Goal: Check status: Check status

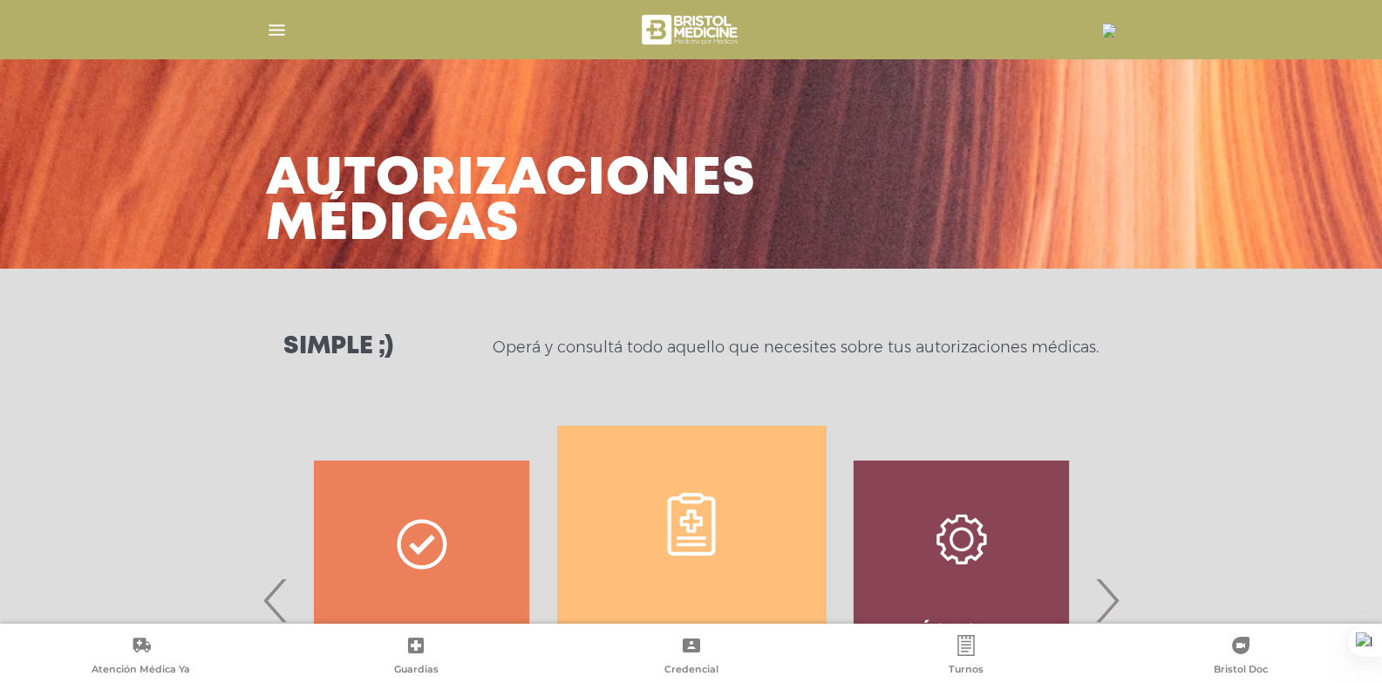
scroll to position [774, 0]
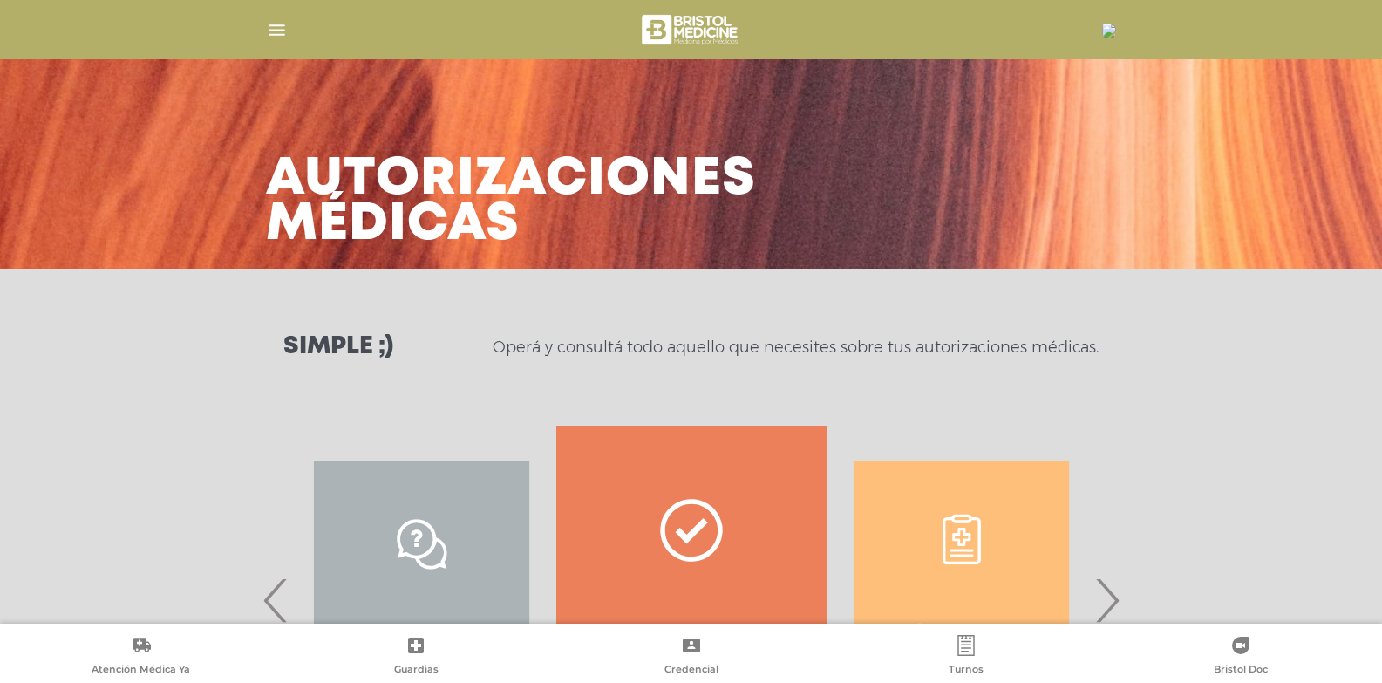
scroll to position [193, 0]
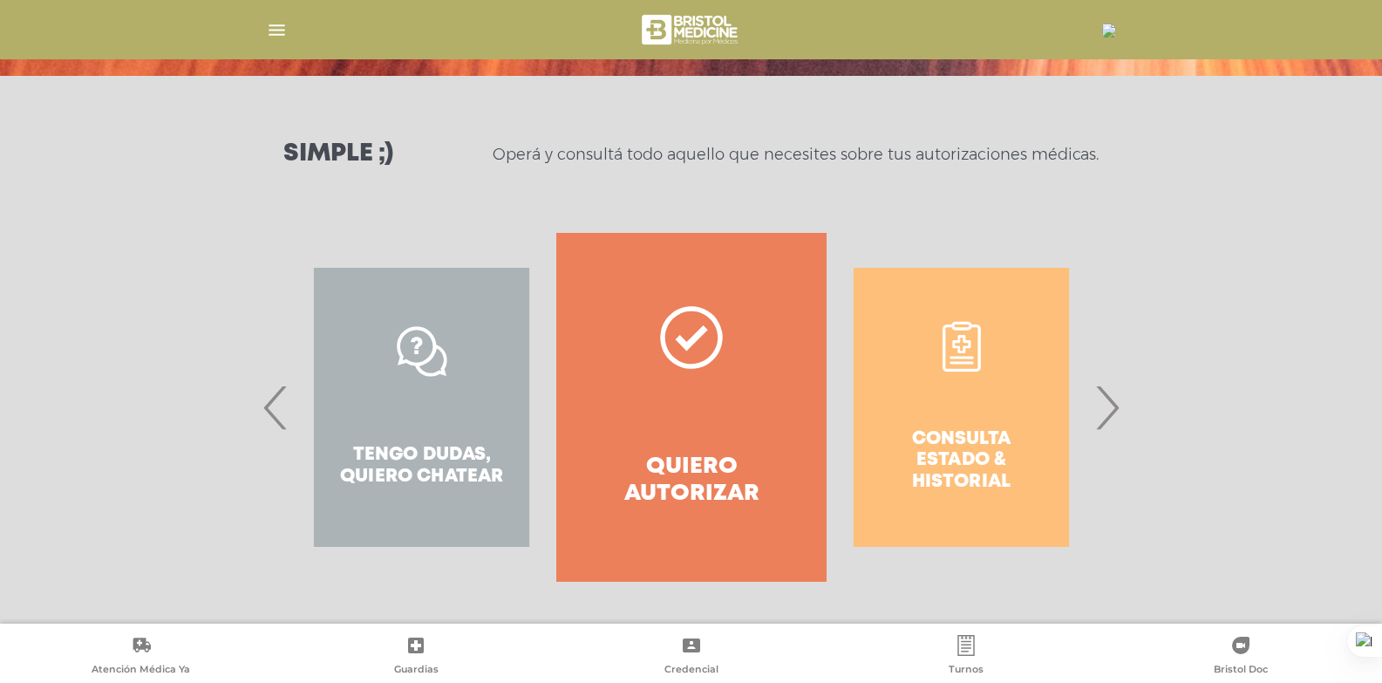
click at [1039, 398] on div "Consulta estado & historial" at bounding box center [961, 407] width 269 height 349
click at [1106, 411] on span "›" at bounding box center [1107, 407] width 34 height 94
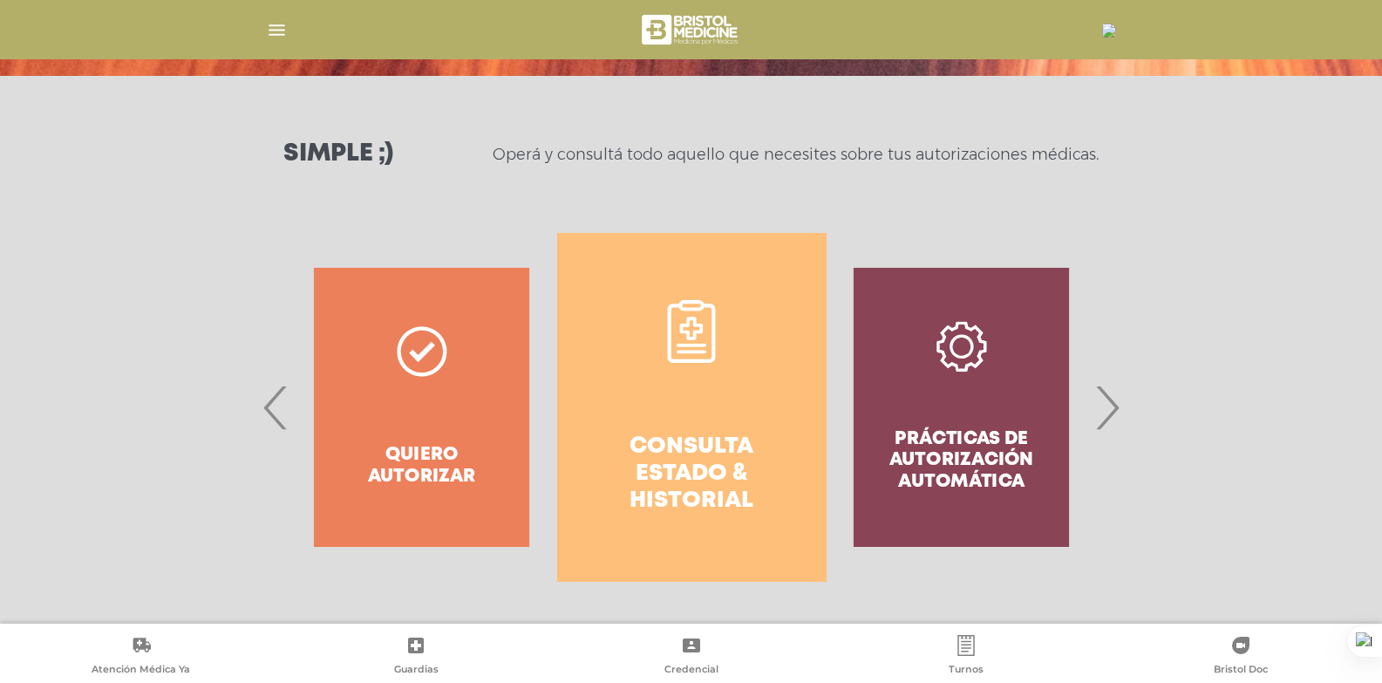
click at [725, 413] on link "Consulta estado & historial" at bounding box center [691, 407] width 269 height 349
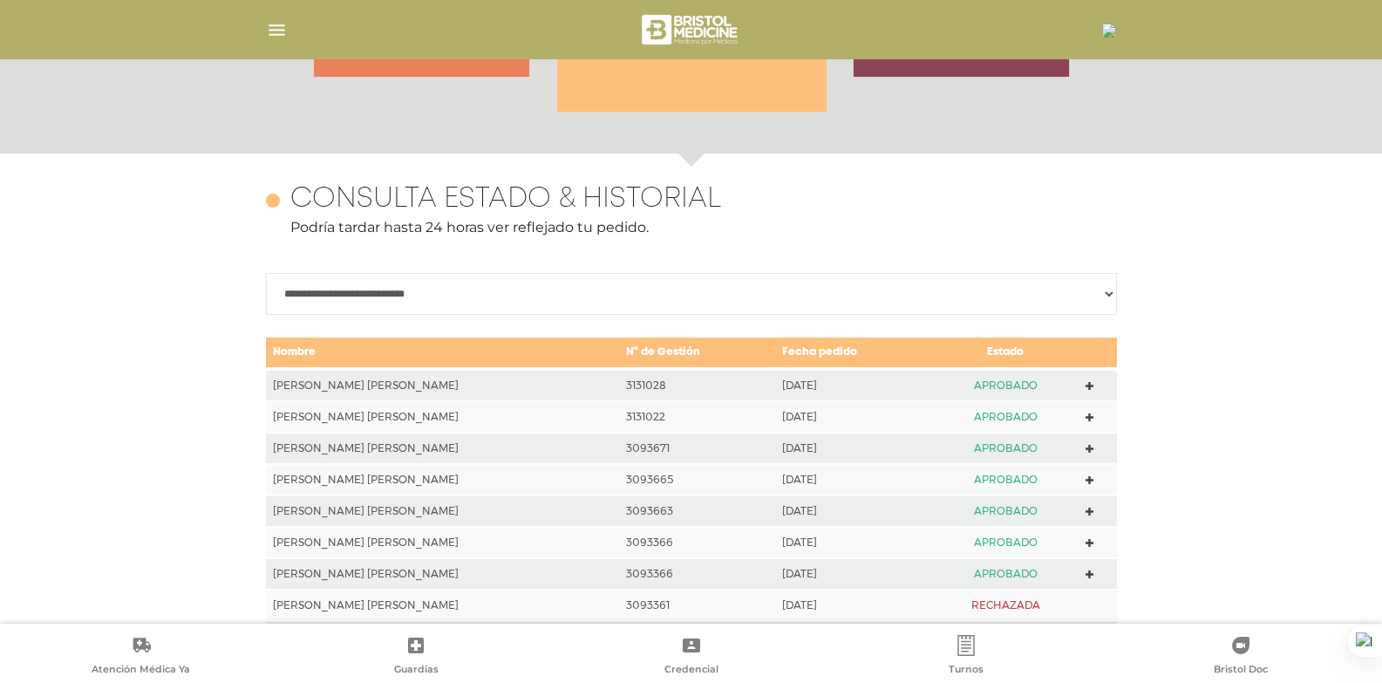
scroll to position [774, 0]
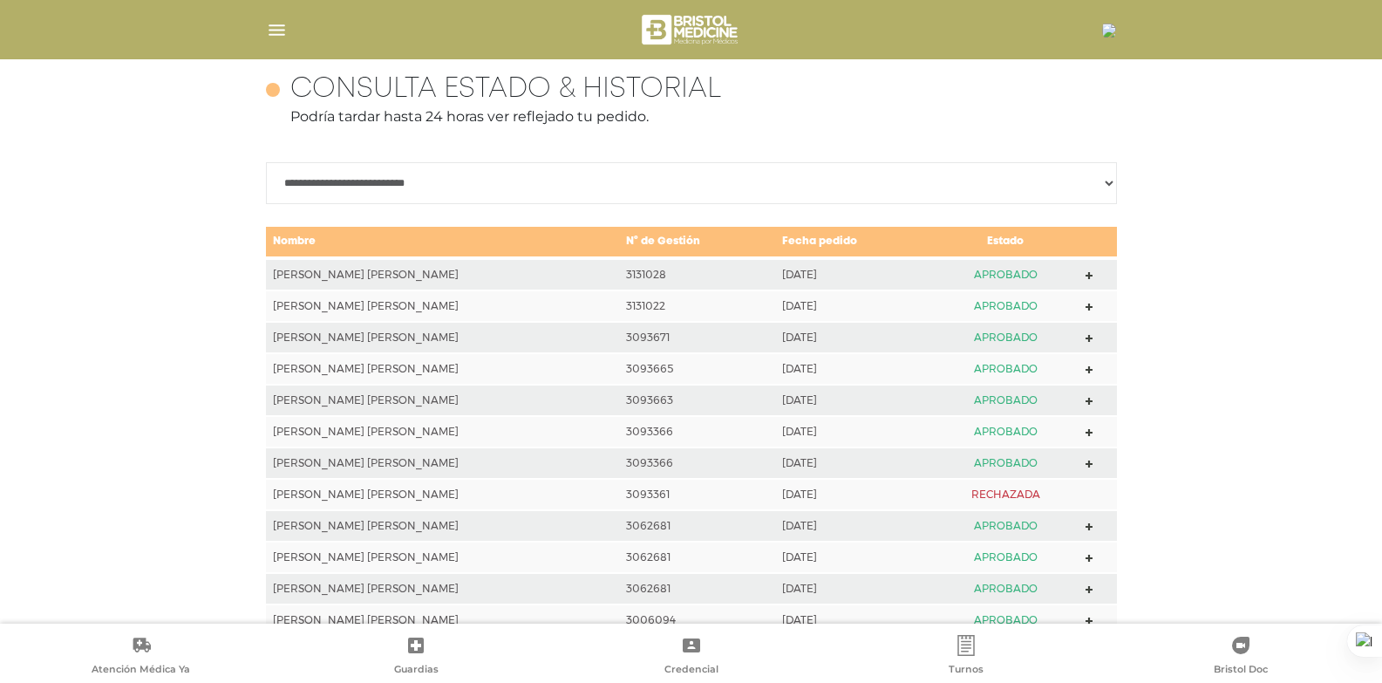
click at [271, 26] on img "button" at bounding box center [277, 30] width 22 height 22
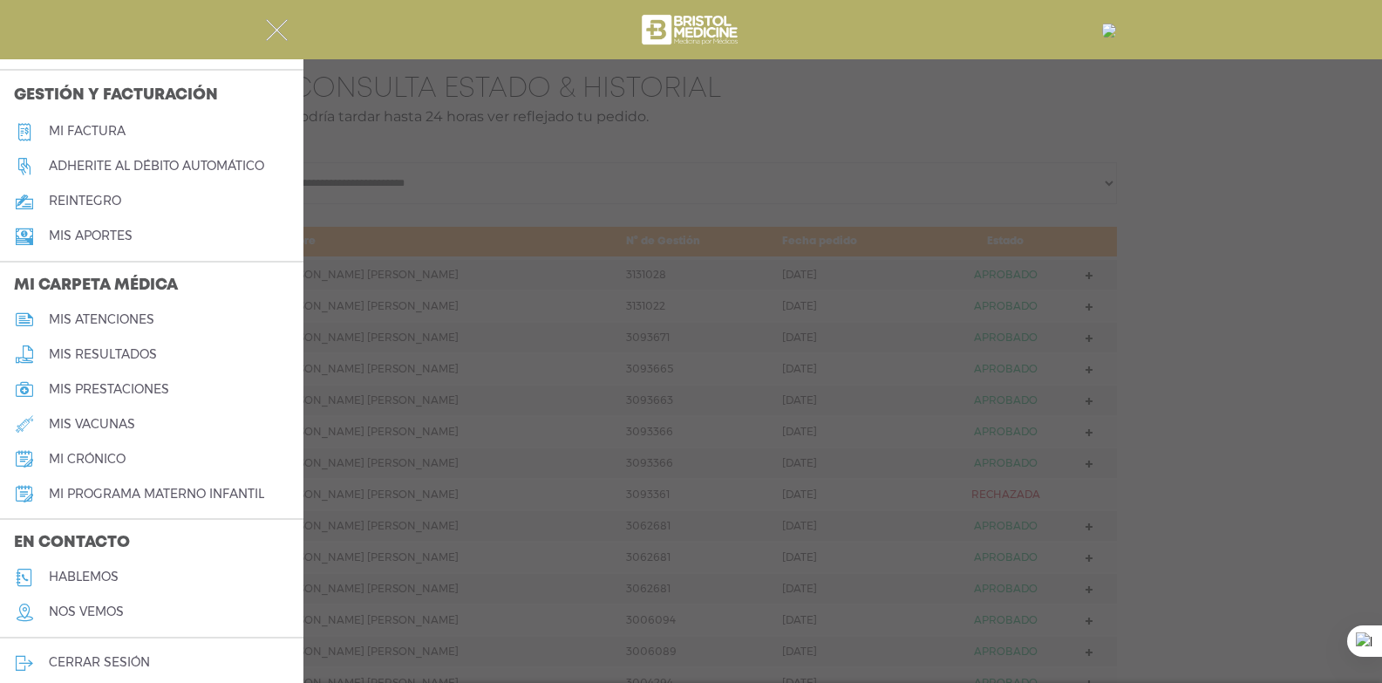
scroll to position [628, 0]
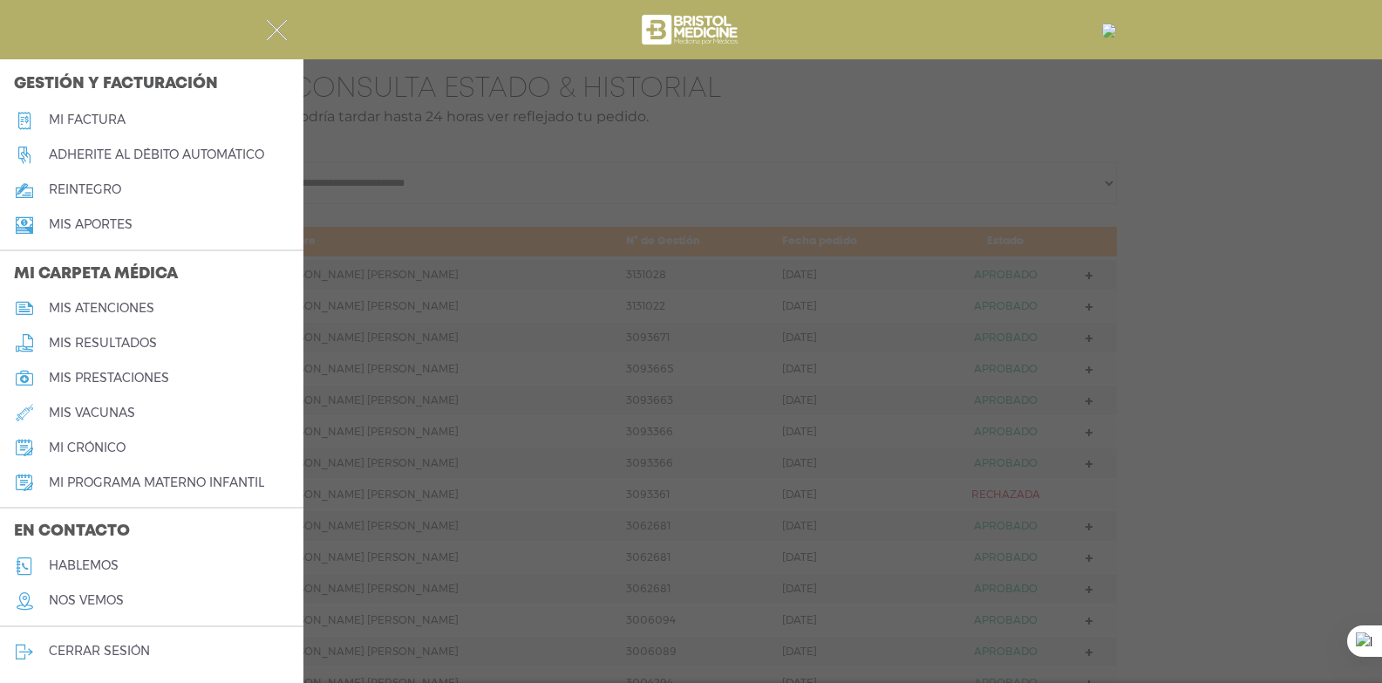
click at [100, 571] on h5 "hablemos" at bounding box center [84, 565] width 70 height 15
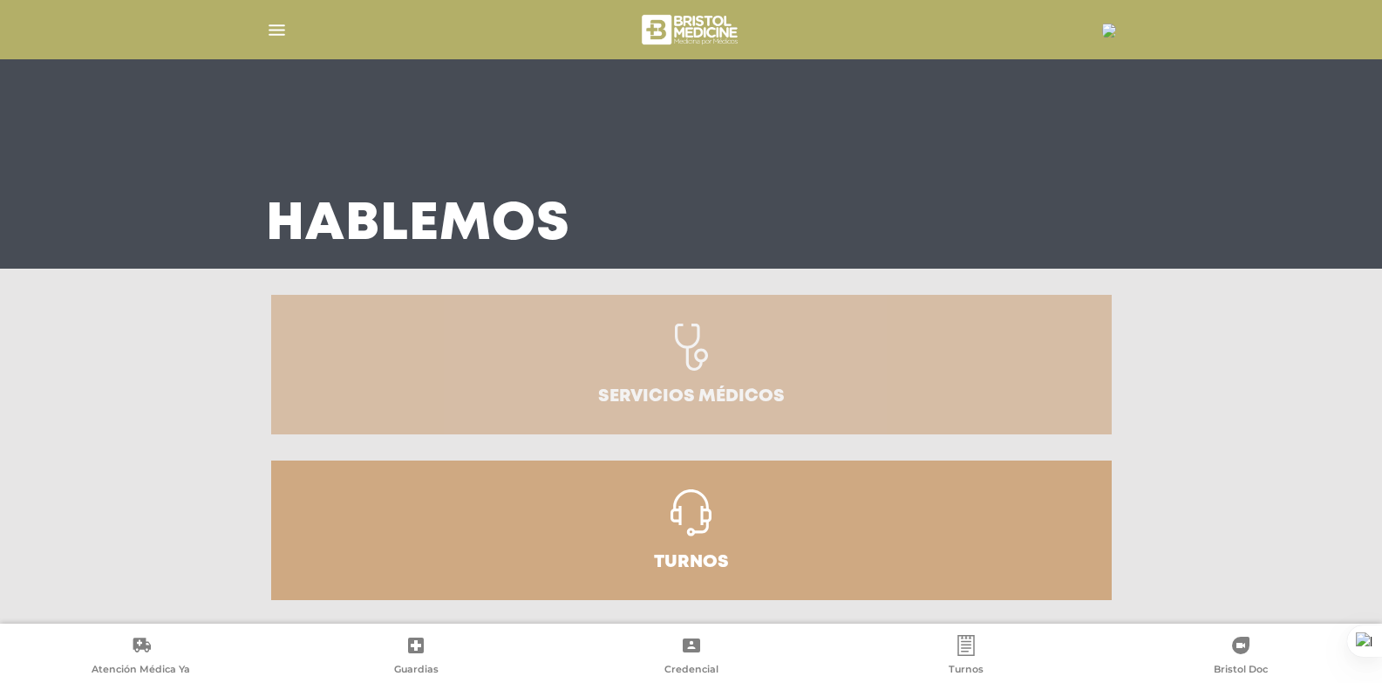
click at [686, 358] on icon at bounding box center [691, 347] width 33 height 47
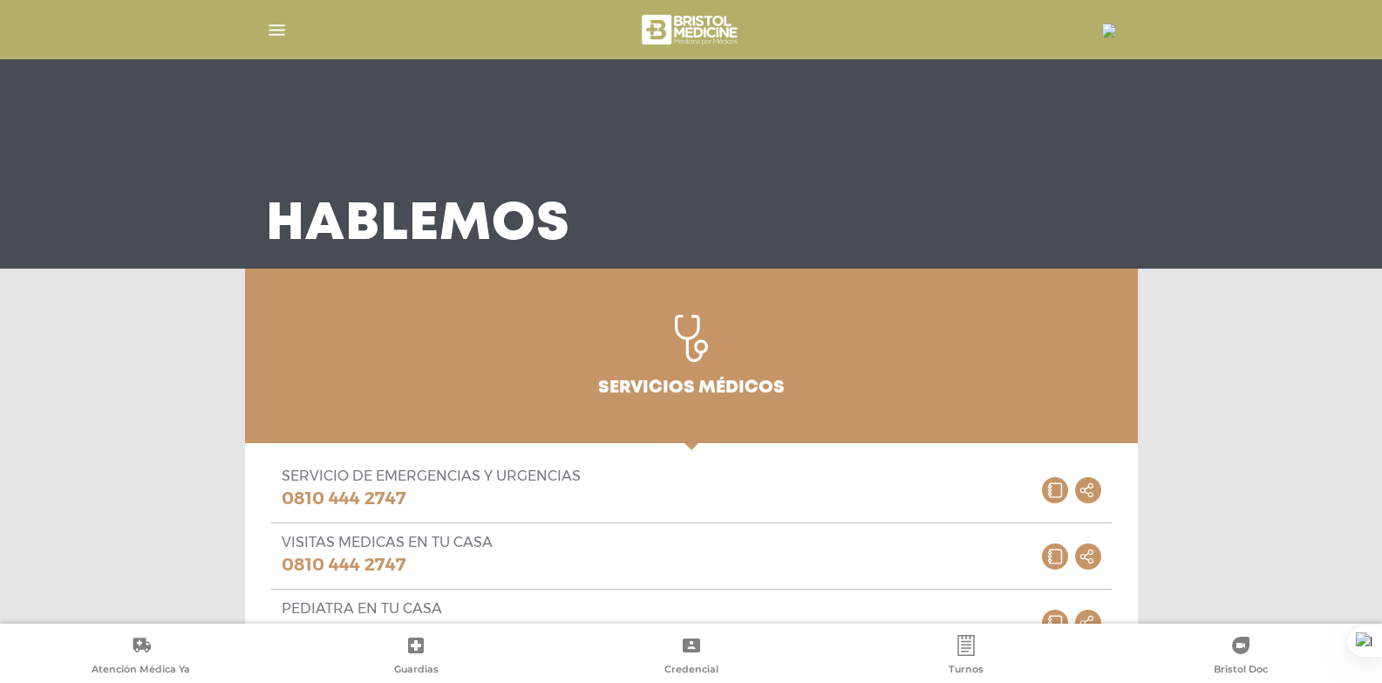
click at [281, 35] on img "button" at bounding box center [277, 30] width 22 height 22
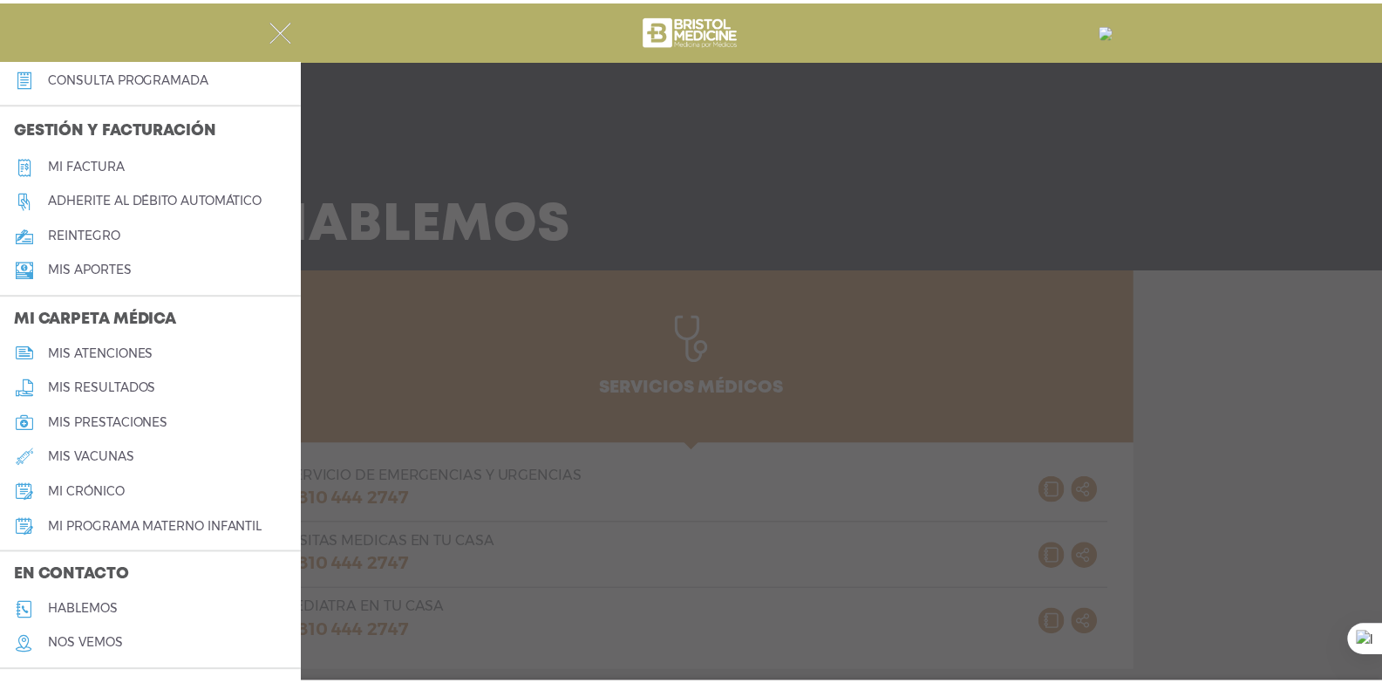
scroll to position [628, 0]
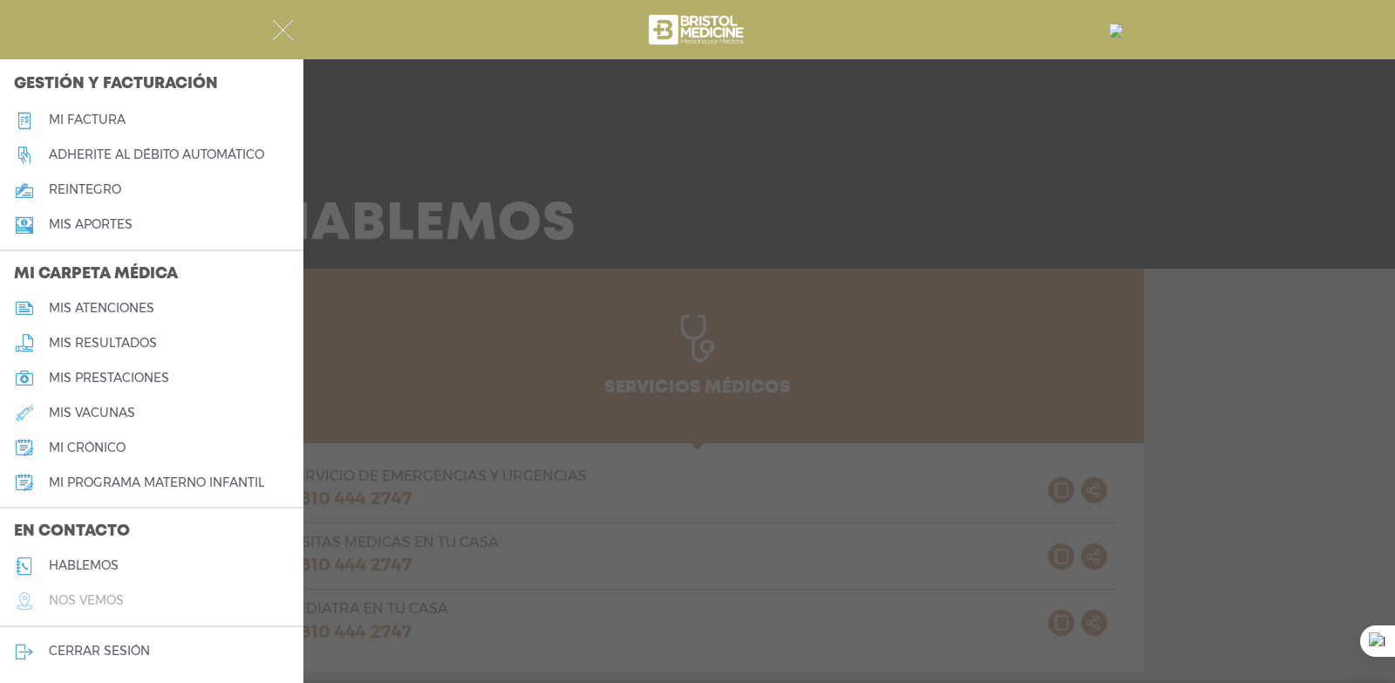
click at [111, 599] on h5 "nos vemos" at bounding box center [86, 600] width 75 height 15
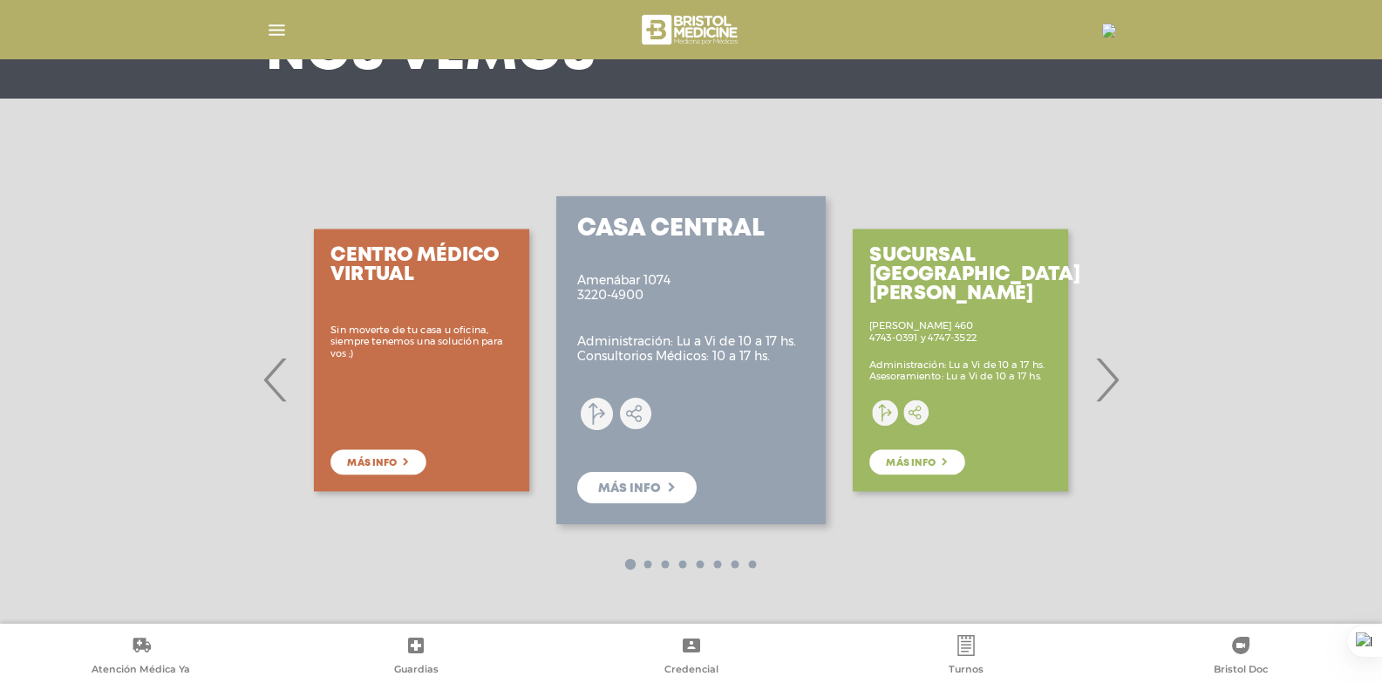
scroll to position [172, 0]
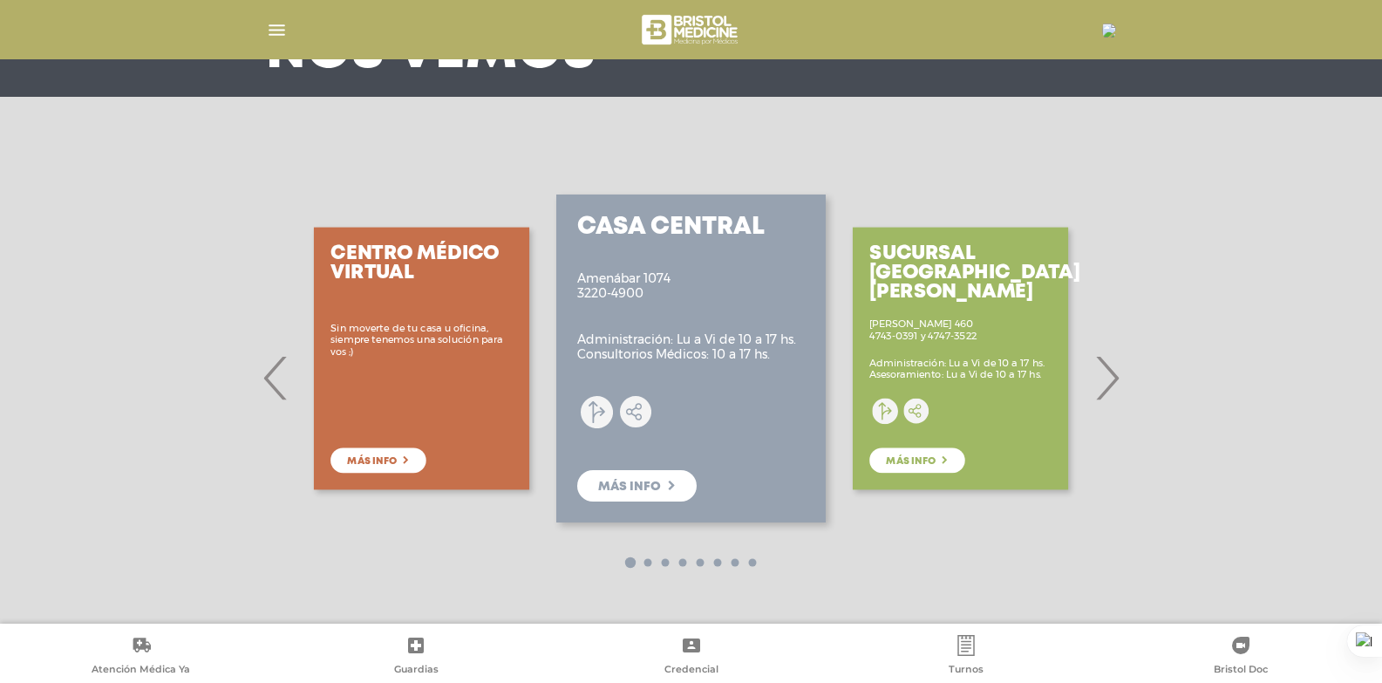
click at [391, 461] on div "Centro Médico Virtual Sin moverte de tu casa u oficina, siempre tenemos una sol…" at bounding box center [421, 358] width 269 height 349
click at [404, 462] on div "Centro Médico Virtual Sin moverte de tu casa u oficina, siempre tenemos una sol…" at bounding box center [421, 358] width 269 height 349
click at [271, 378] on span "‹" at bounding box center [276, 378] width 34 height 94
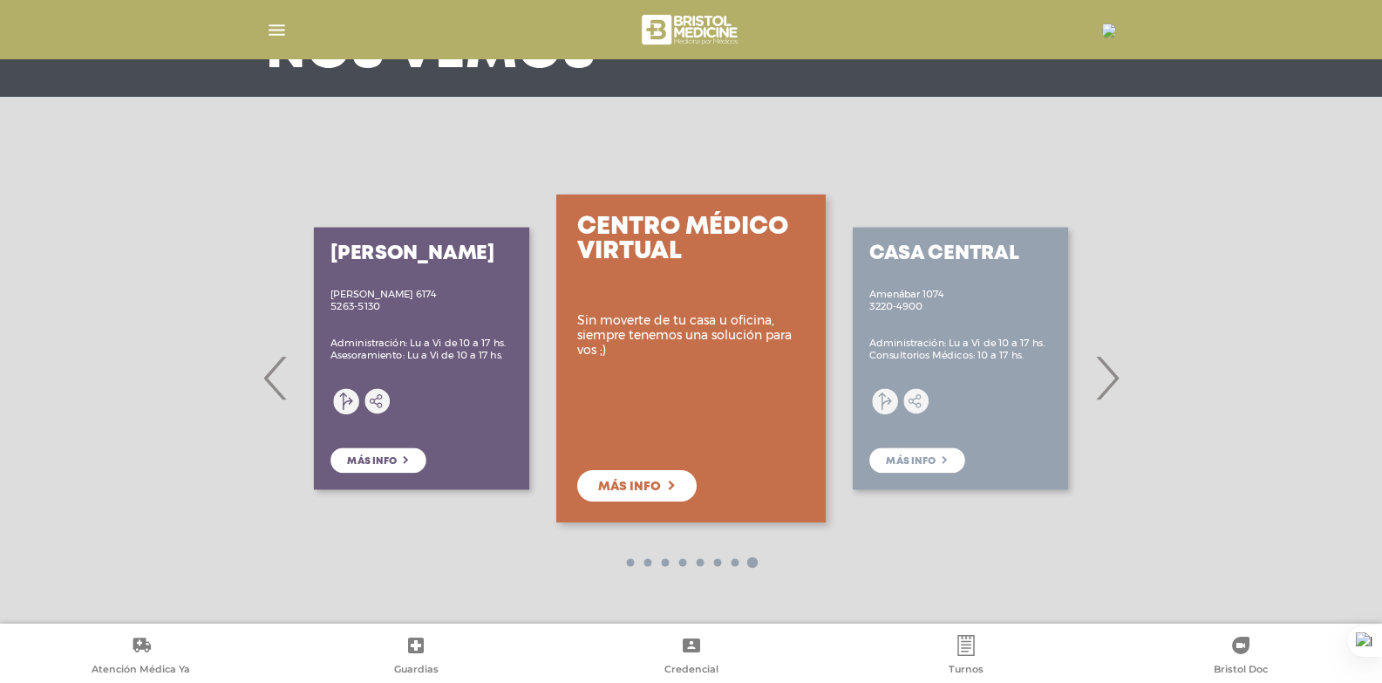
click at [654, 388] on div "Centro Médico Virtual Sin moverte de tu casa u oficina, siempre tenemos una sol…" at bounding box center [690, 358] width 269 height 328
click at [632, 481] on span "Más info" at bounding box center [629, 487] width 63 height 12
click at [275, 369] on span "‹" at bounding box center [276, 378] width 34 height 94
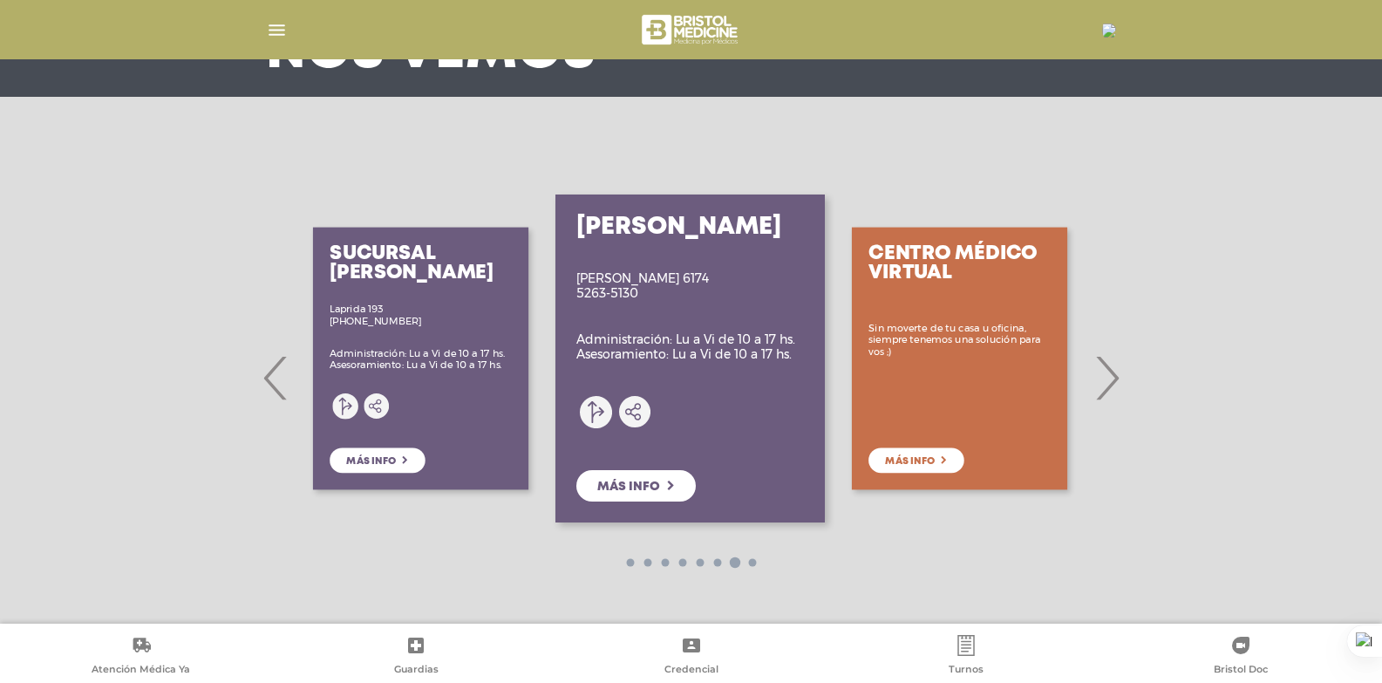
click at [275, 369] on span "‹" at bounding box center [276, 378] width 34 height 94
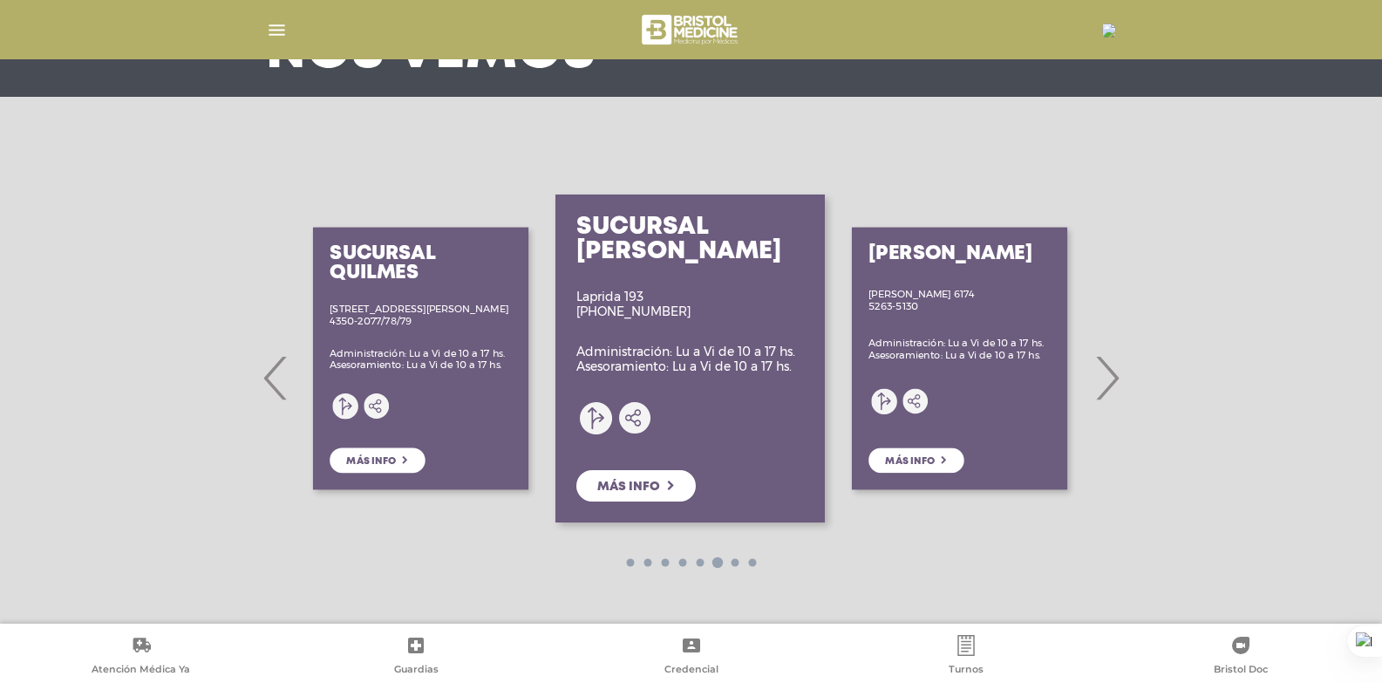
click at [275, 369] on span "‹" at bounding box center [276, 378] width 34 height 94
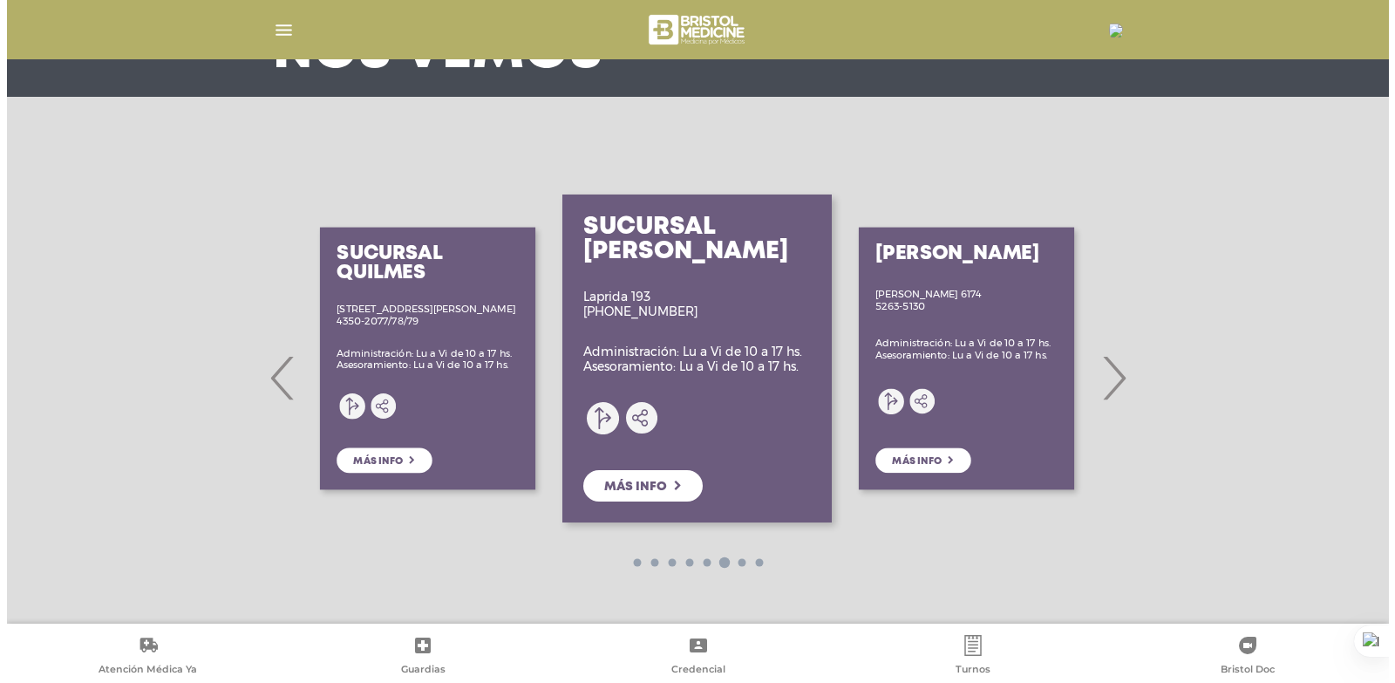
scroll to position [0, 0]
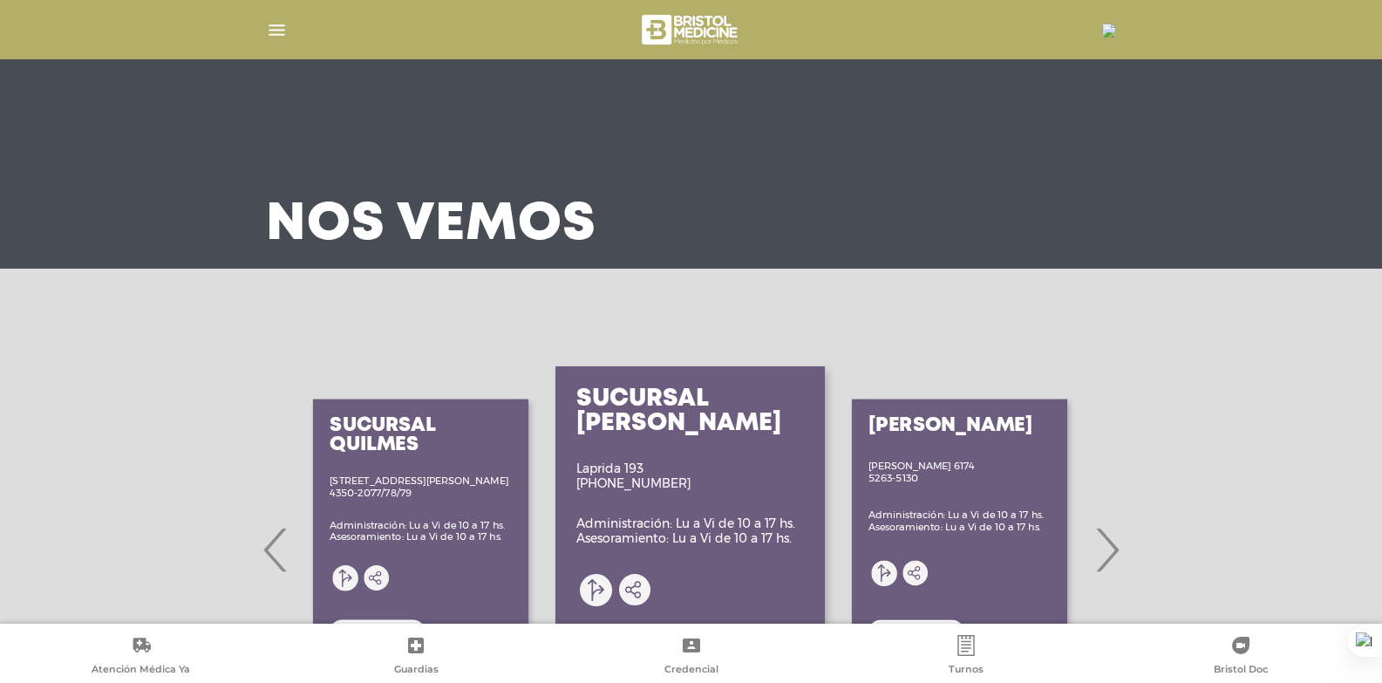
click at [269, 22] on img "button" at bounding box center [277, 30] width 22 height 22
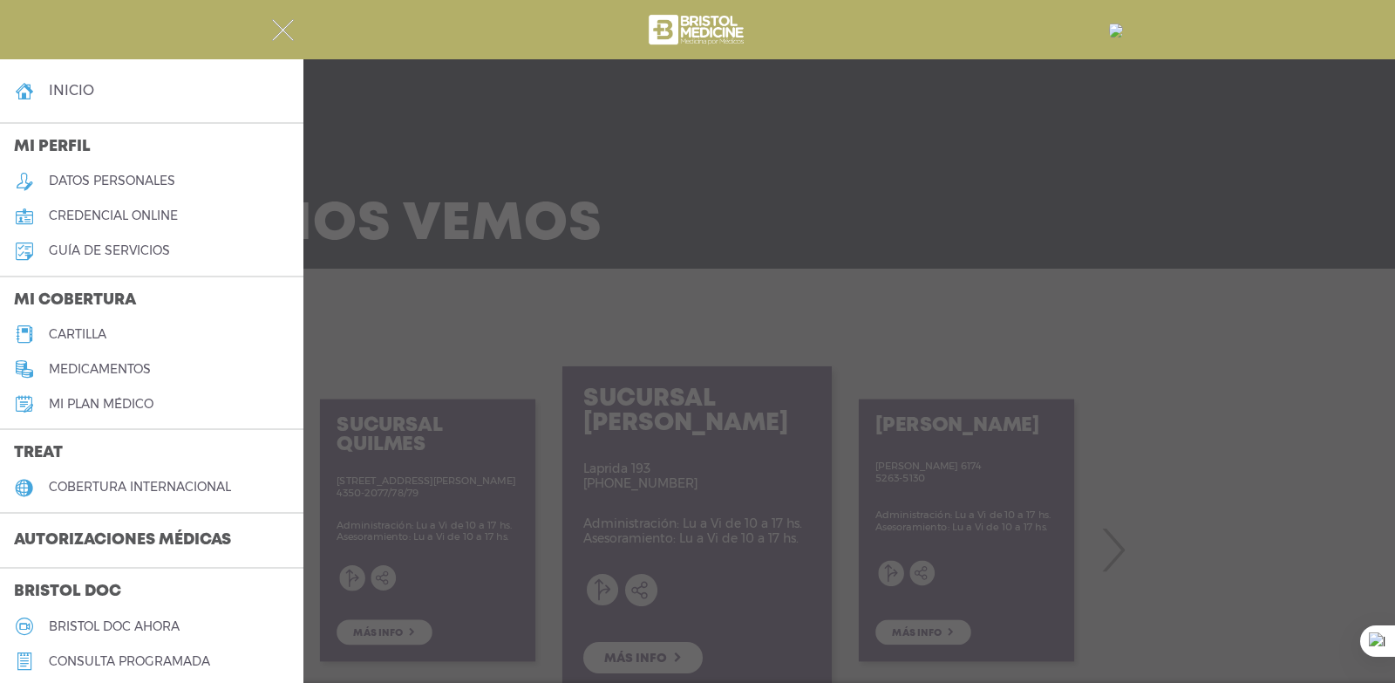
click at [114, 255] on h5 "guía de servicios" at bounding box center [109, 250] width 121 height 15
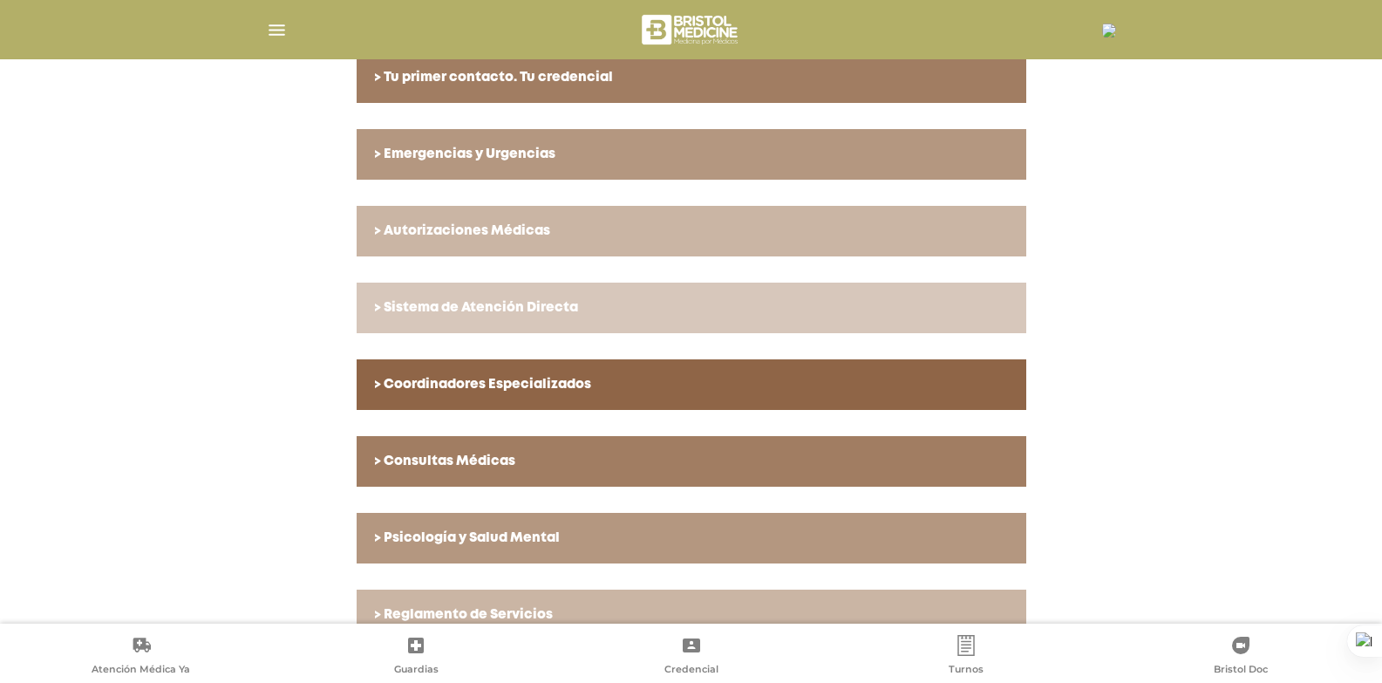
scroll to position [520, 0]
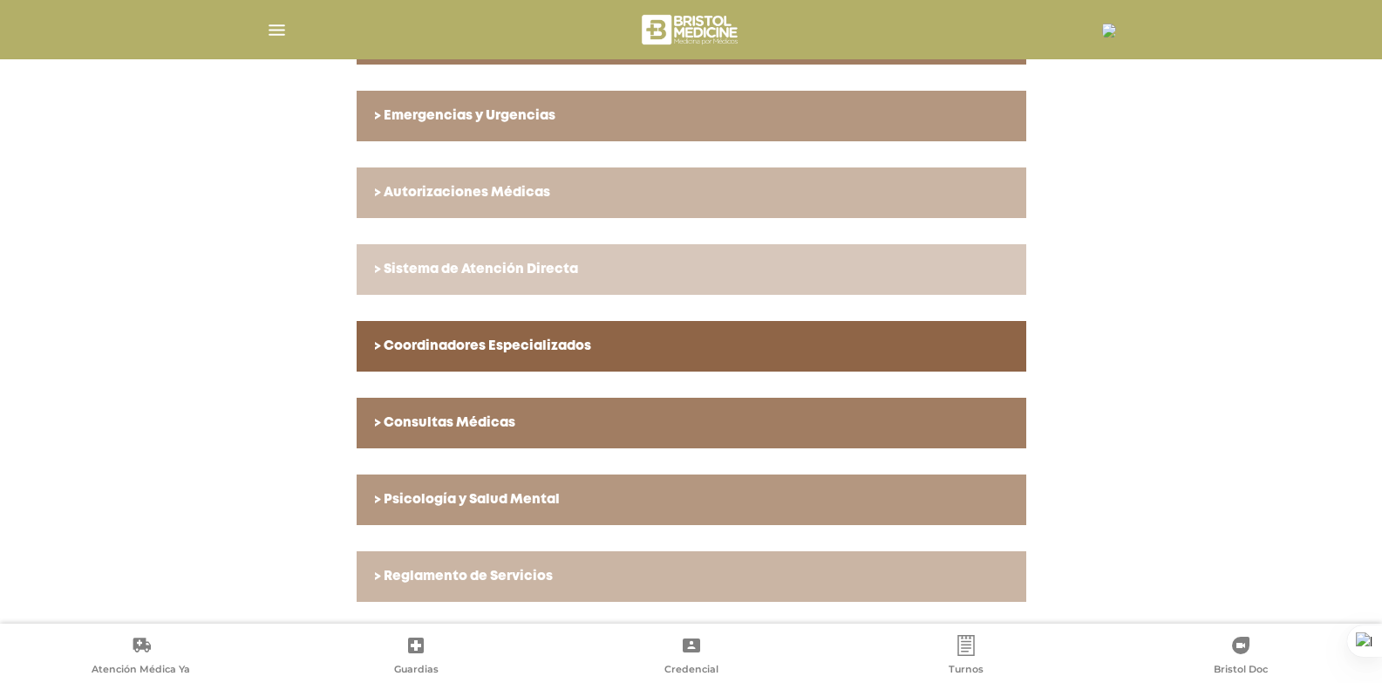
click at [498, 201] on link "> Autorizaciones Médicas" at bounding box center [692, 192] width 670 height 51
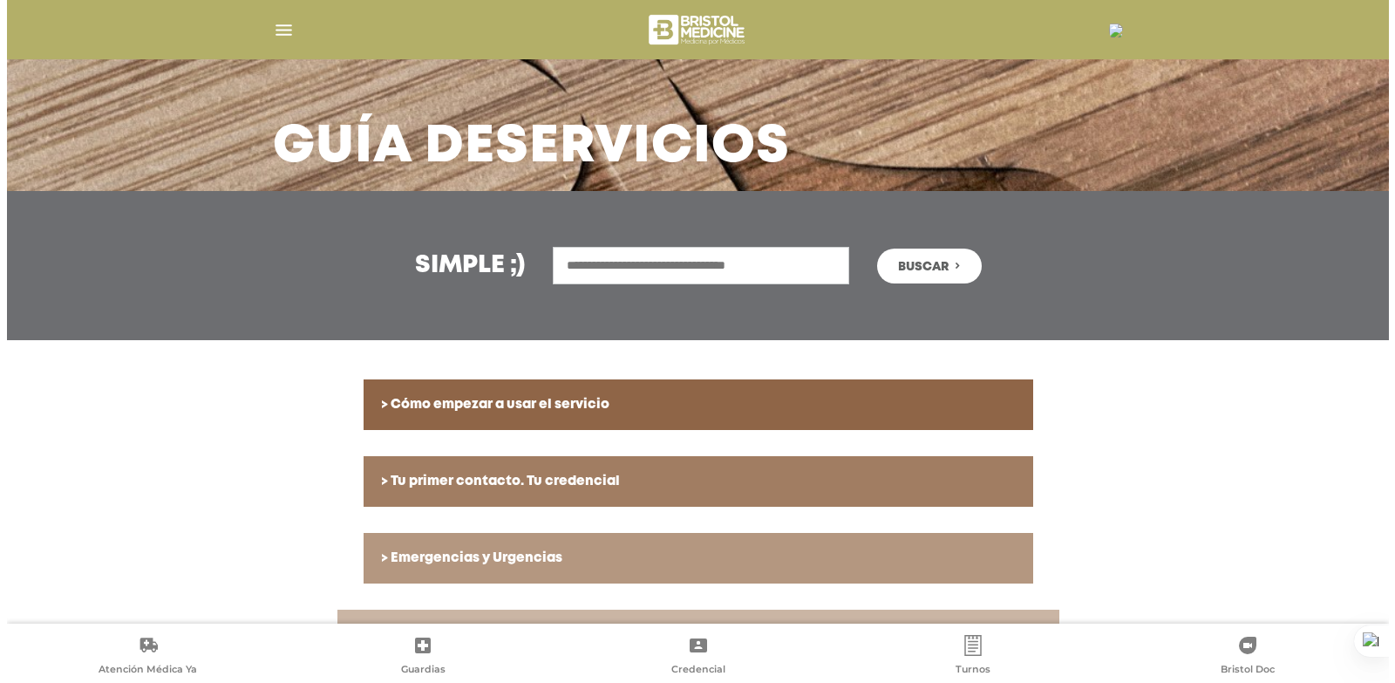
scroll to position [0, 0]
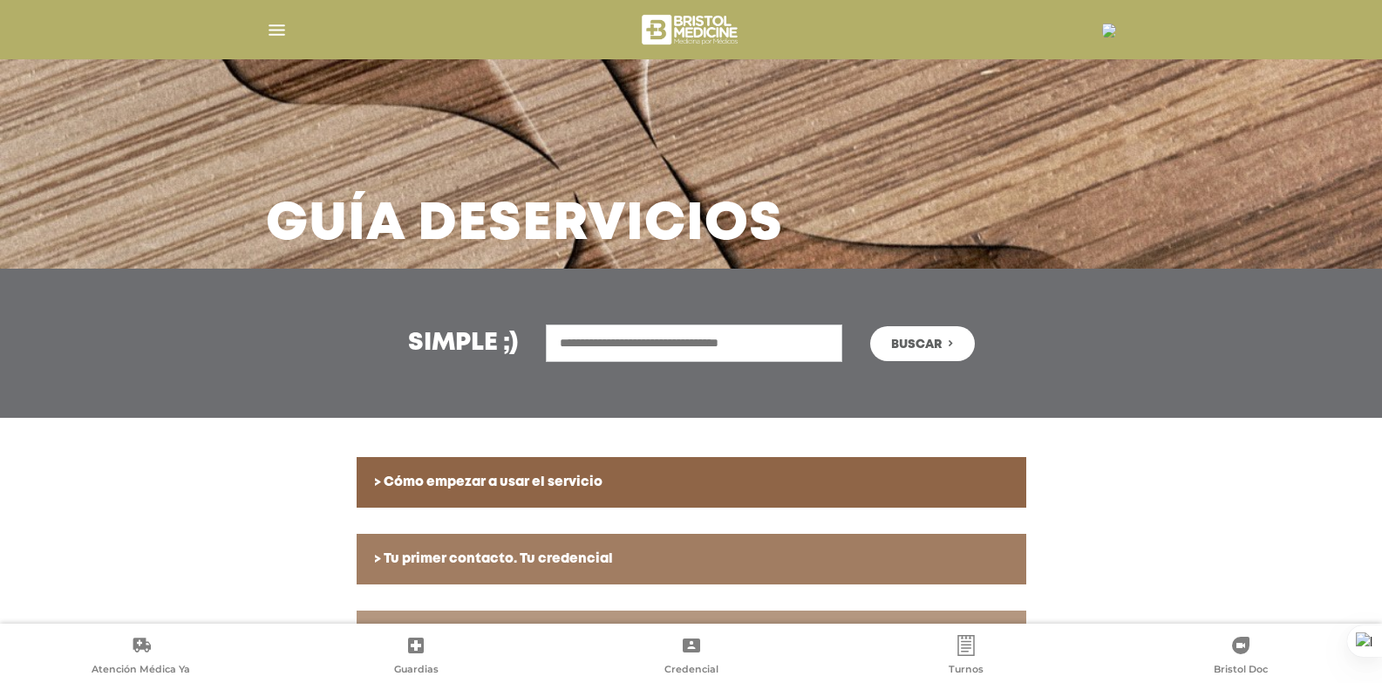
click at [279, 23] on img "button" at bounding box center [277, 30] width 22 height 22
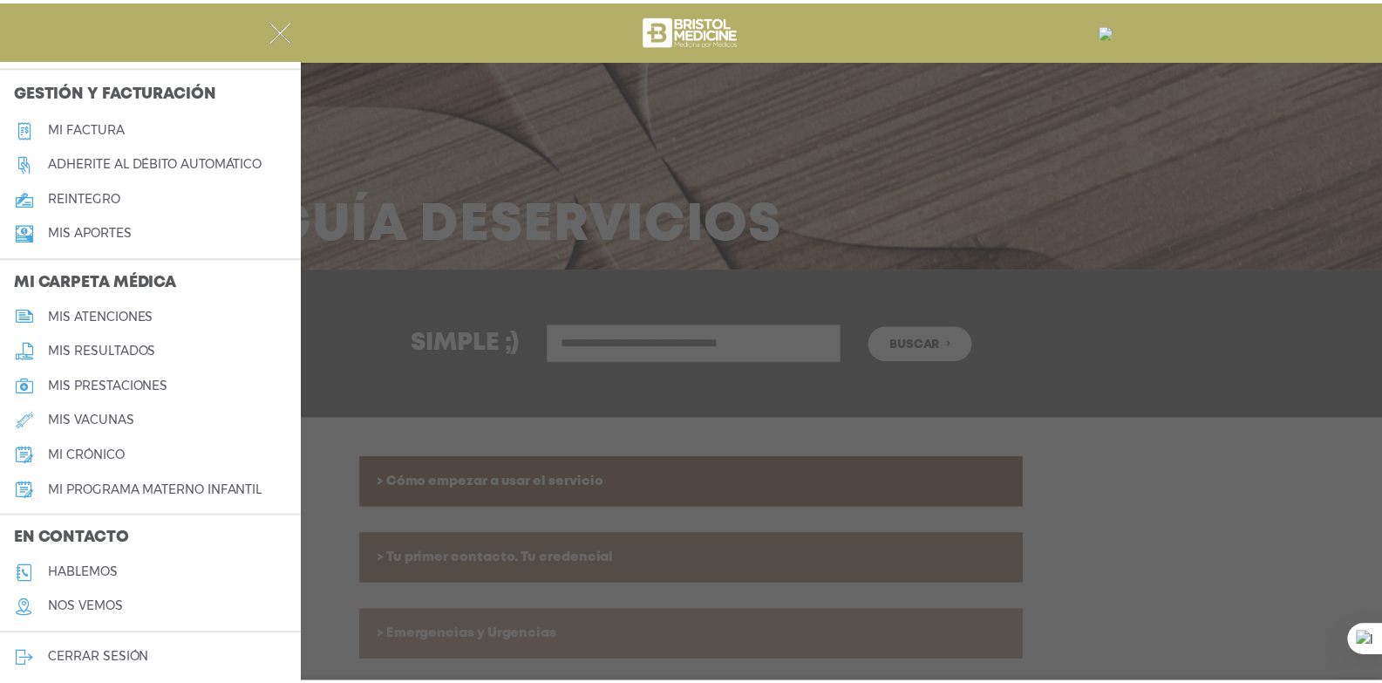
scroll to position [628, 0]
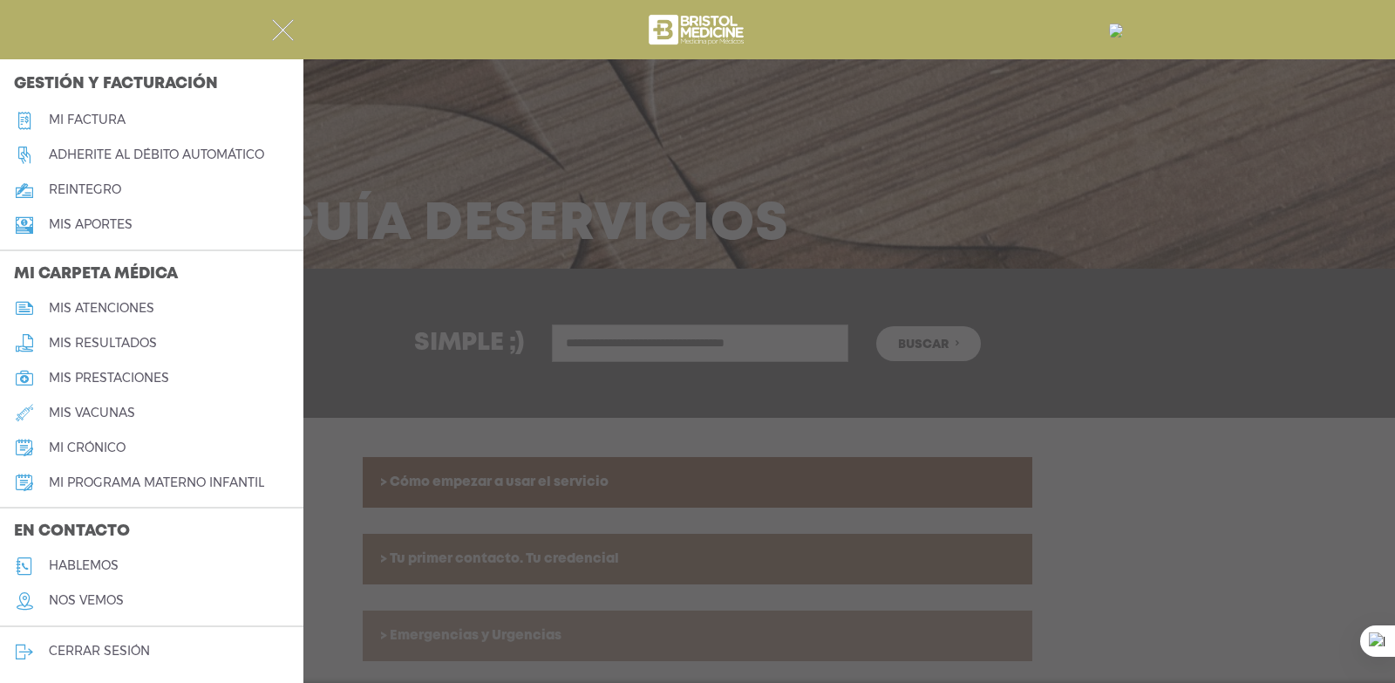
click at [112, 413] on h5 "mis vacunas" at bounding box center [92, 413] width 86 height 15
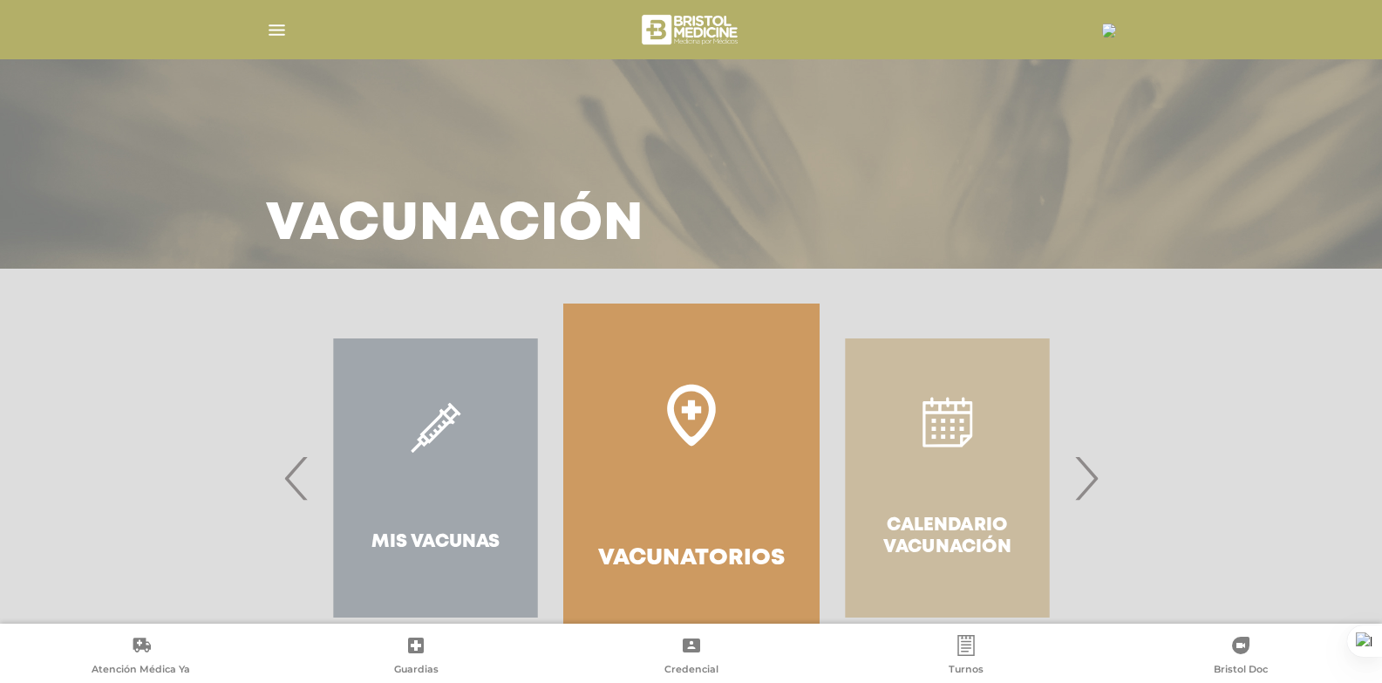
click at [269, 486] on div "Vacunatorios Calendario Vacunación Mis Vacunas" at bounding box center [691, 478] width 851 height 349
click at [283, 481] on span "‹" at bounding box center [297, 478] width 34 height 94
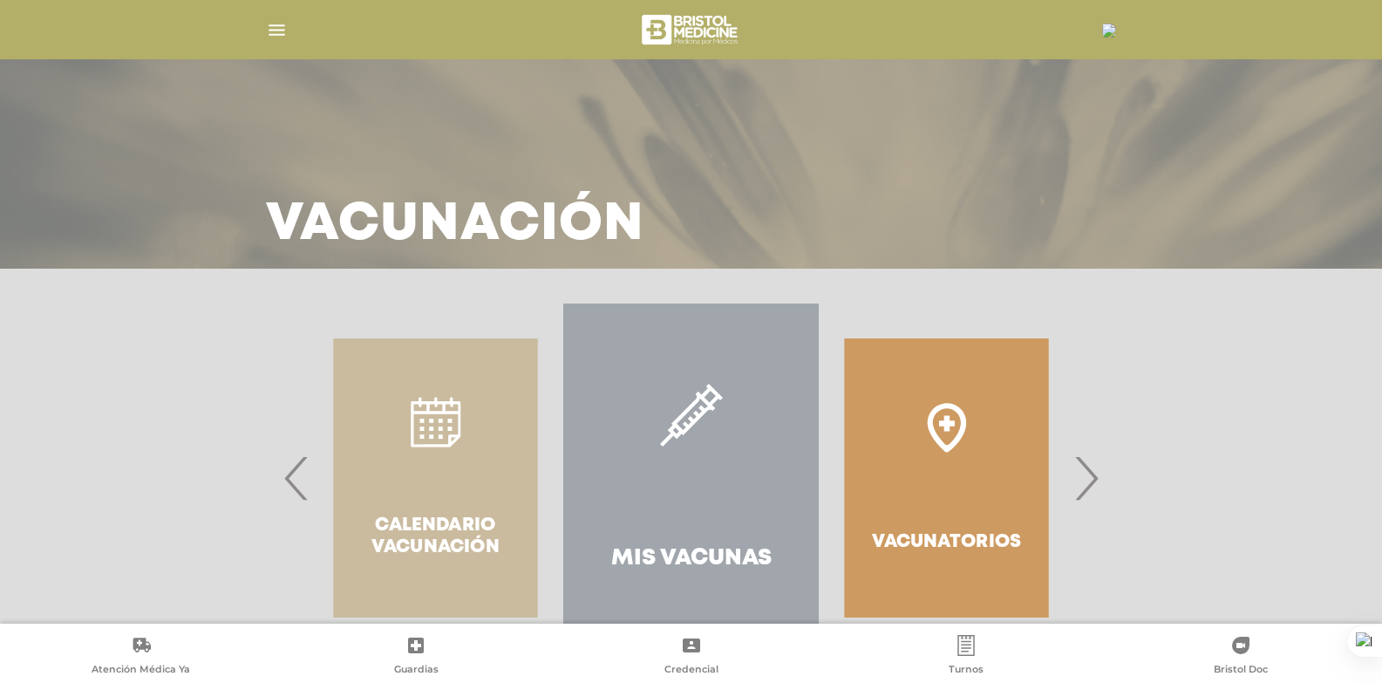
click at [680, 498] on link "Mis Vacunas" at bounding box center [691, 478] width 256 height 349
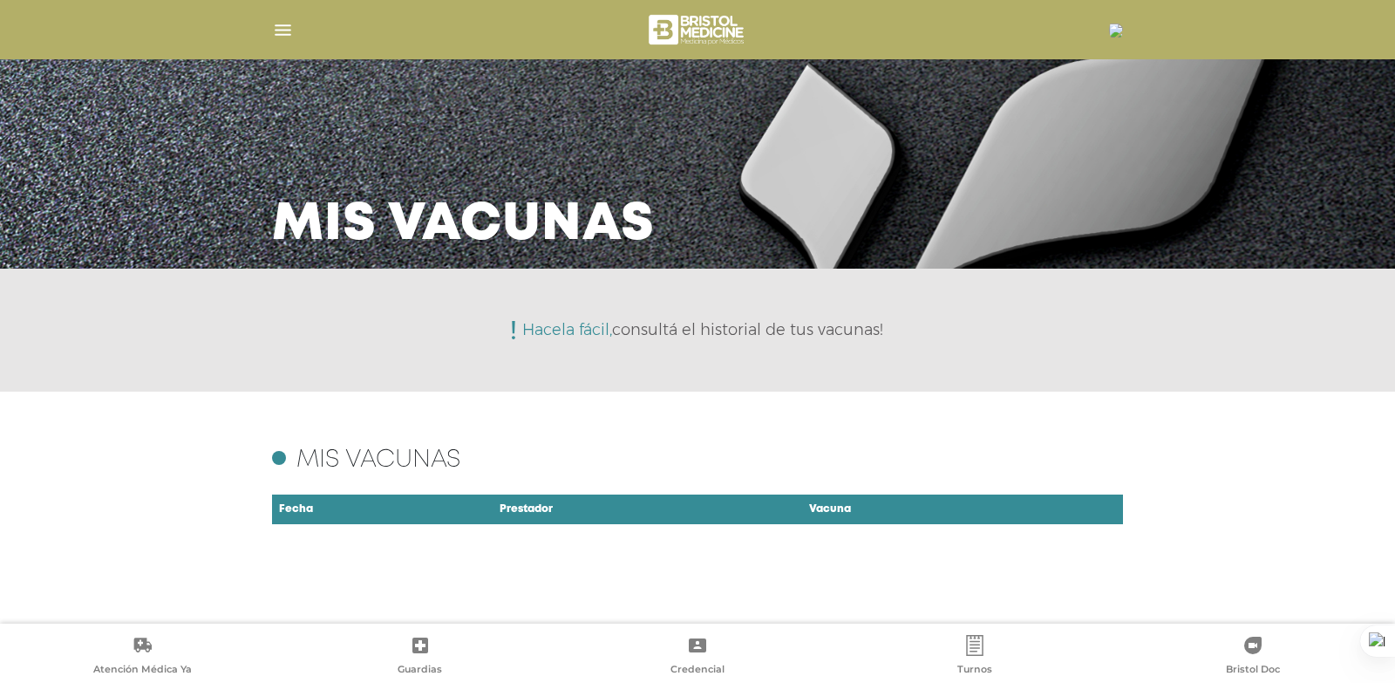
click at [281, 25] on img "button" at bounding box center [283, 30] width 22 height 22
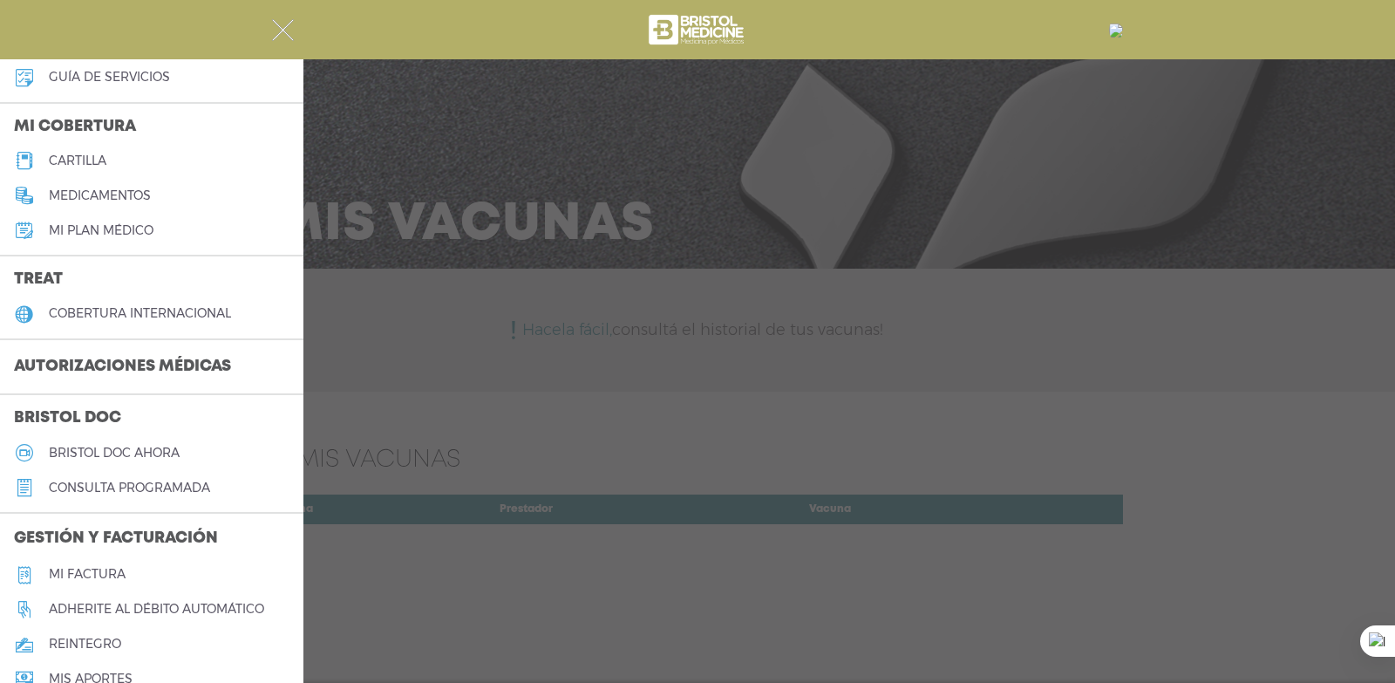
scroll to position [174, 0]
click at [113, 359] on h3 "Autorizaciones médicas" at bounding box center [122, 366] width 245 height 33
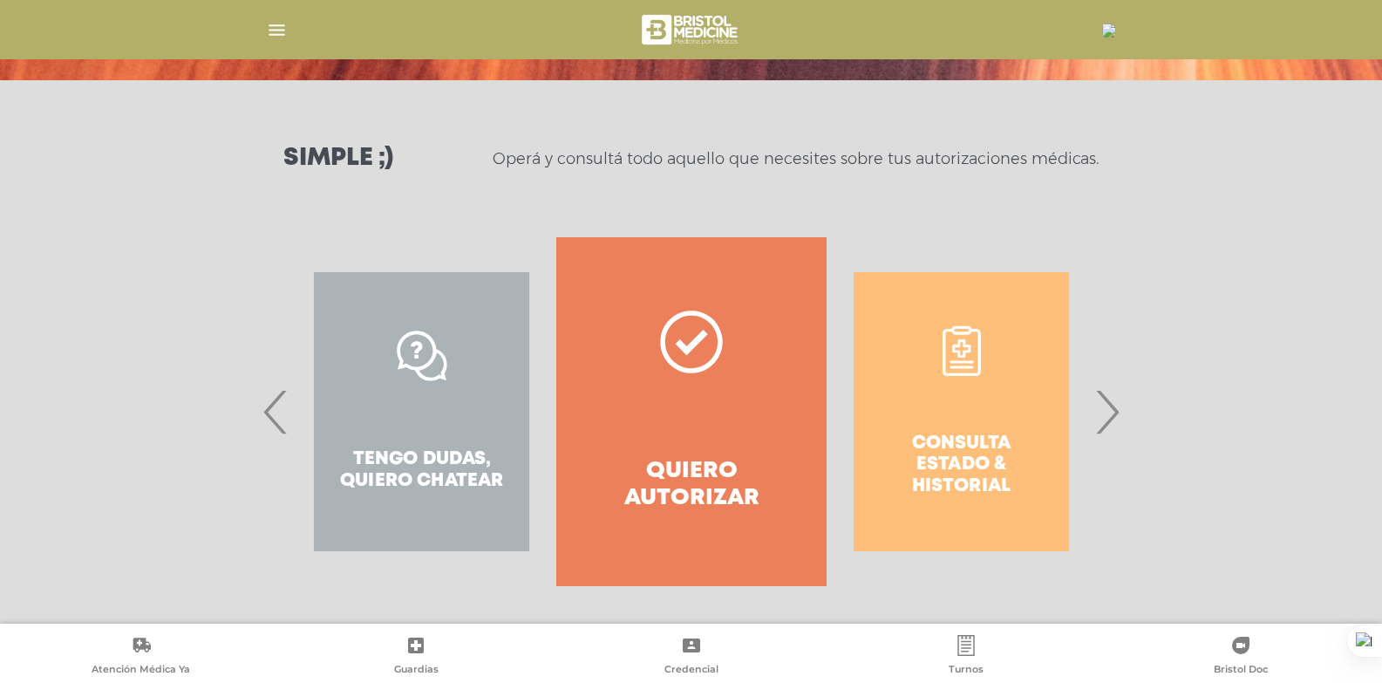
scroll to position [193, 0]
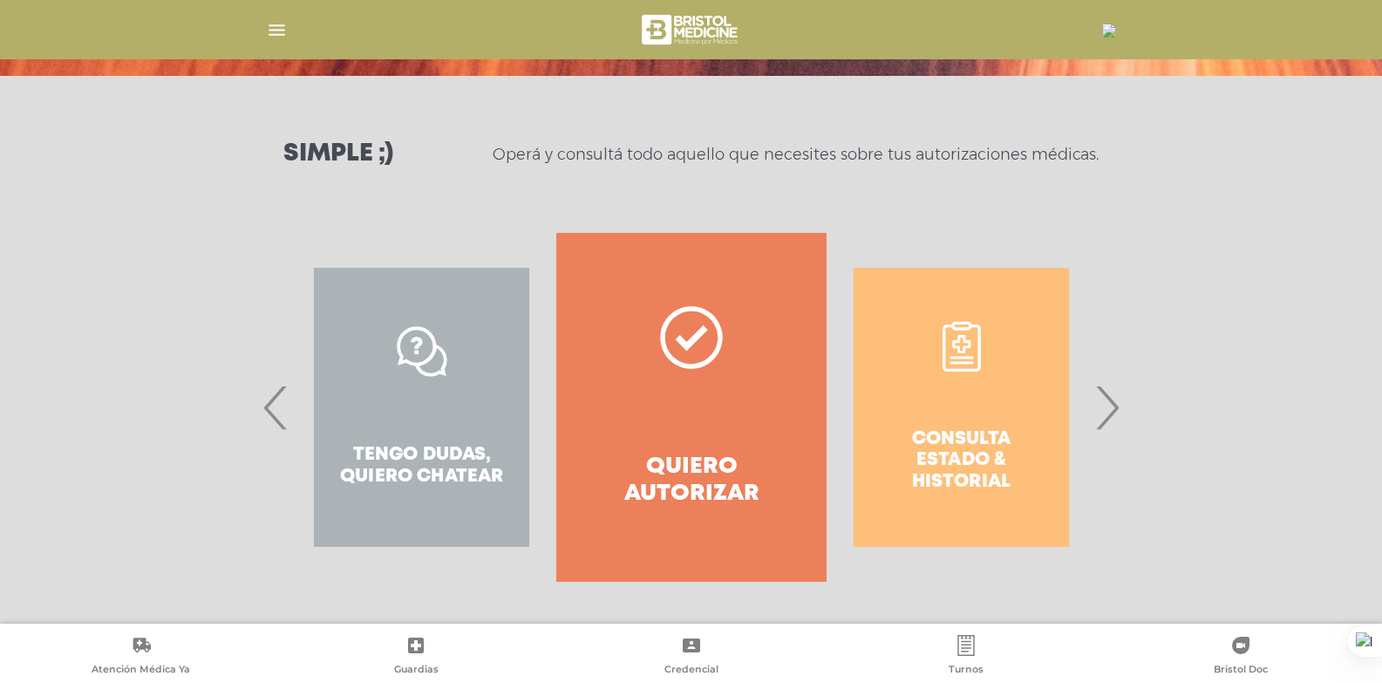
click at [1112, 401] on span "›" at bounding box center [1107, 407] width 34 height 94
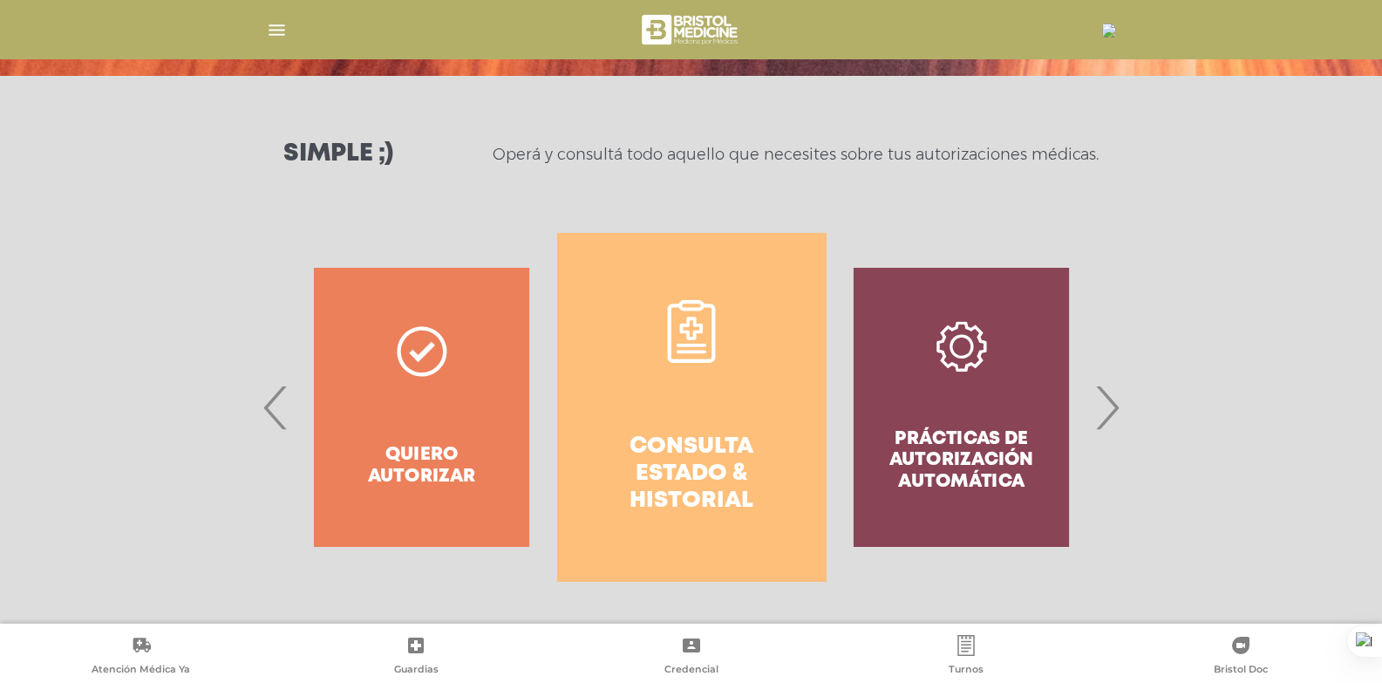
click at [708, 428] on link "Consulta estado & historial" at bounding box center [691, 407] width 269 height 349
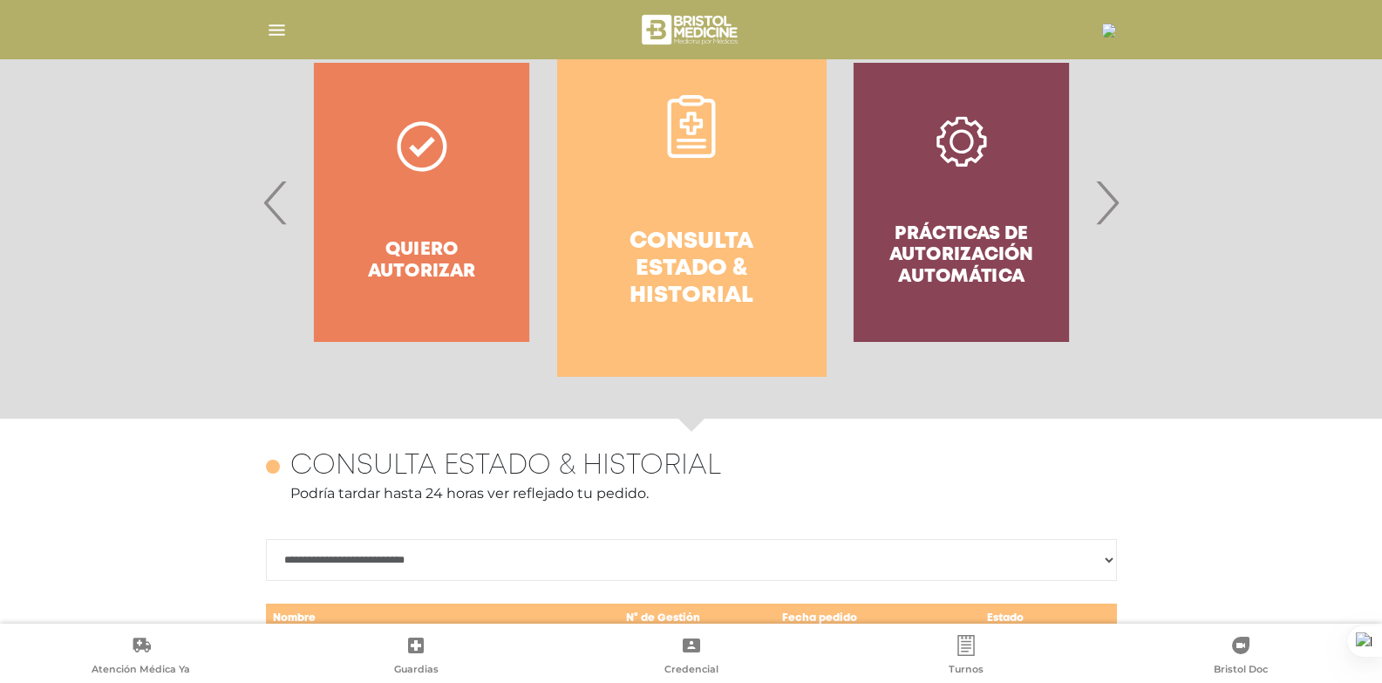
scroll to position [426, 0]
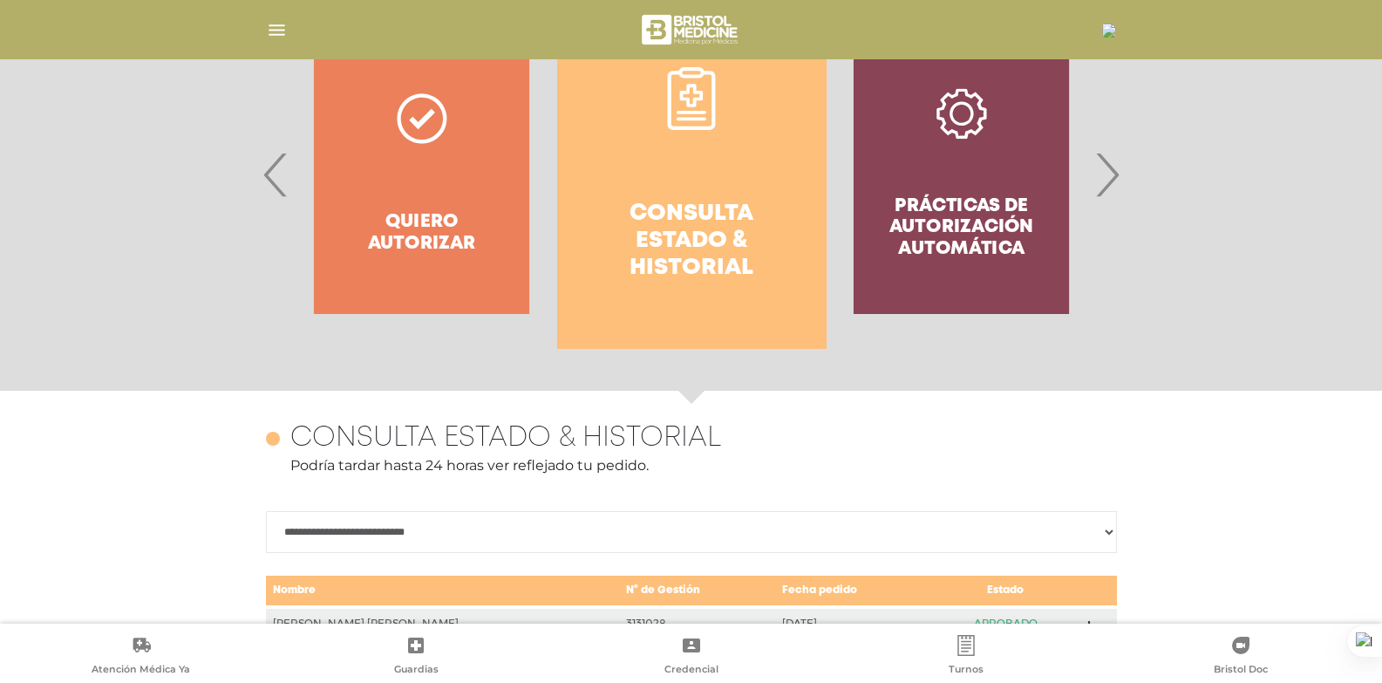
click at [1109, 538] on select "**********" at bounding box center [691, 532] width 851 height 42
select select "**********"
click at [266, 511] on select "**********" at bounding box center [691, 532] width 851 height 42
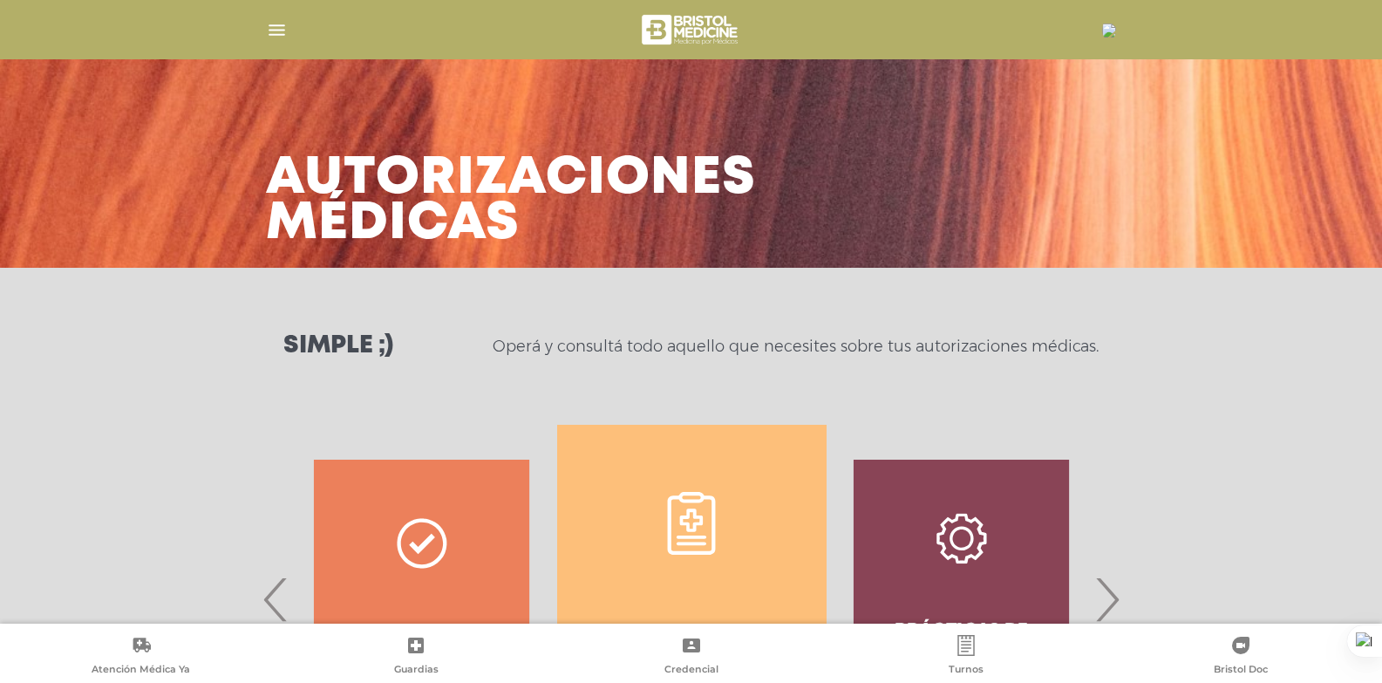
scroll to position [0, 0]
